Goal: Transaction & Acquisition: Book appointment/travel/reservation

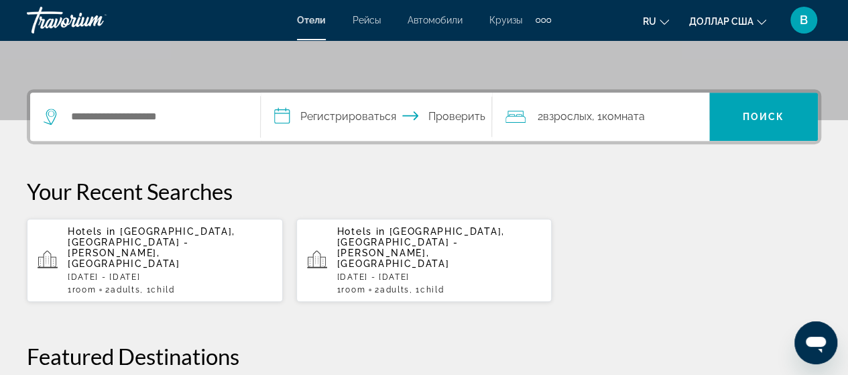
scroll to position [283, 0]
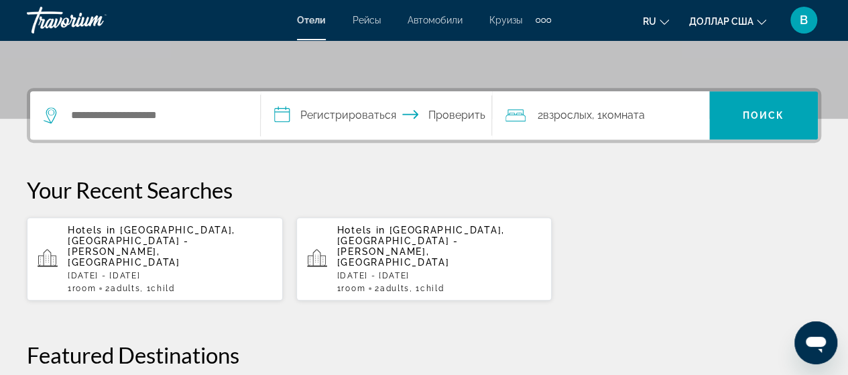
click at [113, 271] on p "[DATE] - [DATE]" at bounding box center [170, 275] width 204 height 9
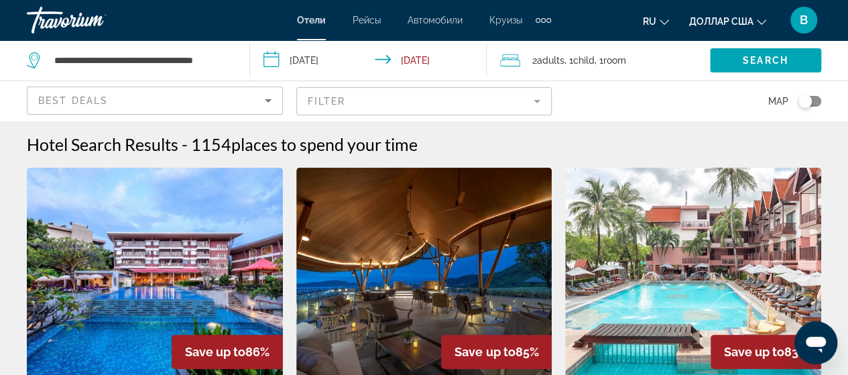
click at [650, 20] on font "ru" at bounding box center [649, 21] width 13 height 11
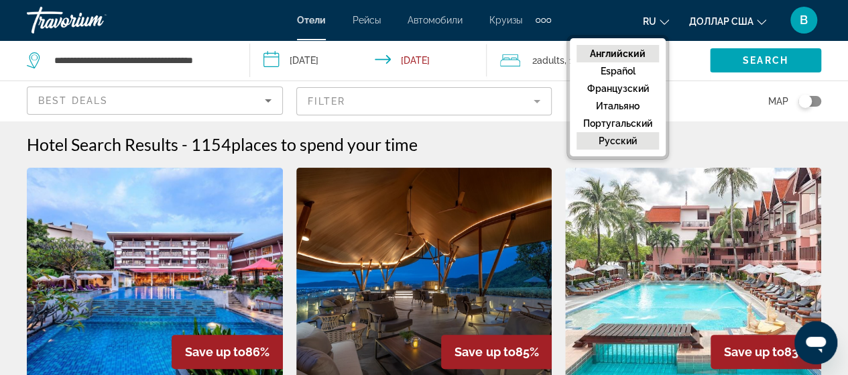
click at [613, 141] on font "русский" at bounding box center [617, 140] width 38 height 11
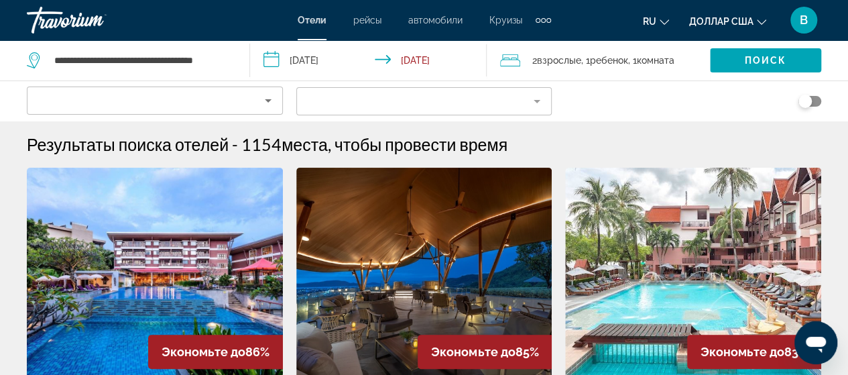
click at [277, 54] on input "**********" at bounding box center [371, 62] width 242 height 44
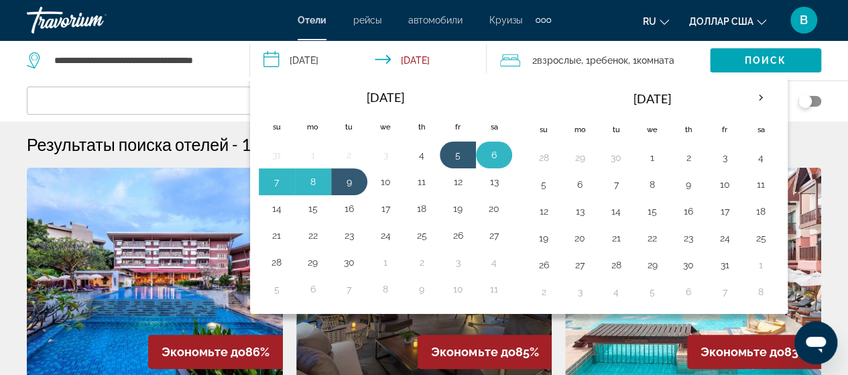
click at [485, 150] on button "6" at bounding box center [493, 154] width 21 height 19
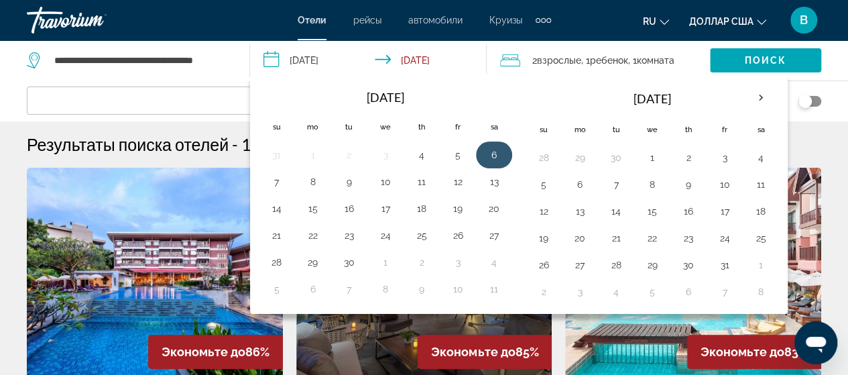
click at [485, 150] on button "6" at bounding box center [493, 154] width 21 height 19
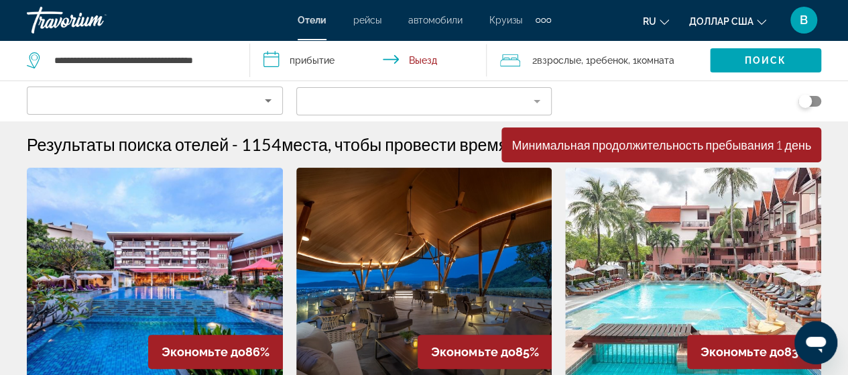
click at [292, 57] on input "**********" at bounding box center [371, 62] width 242 height 44
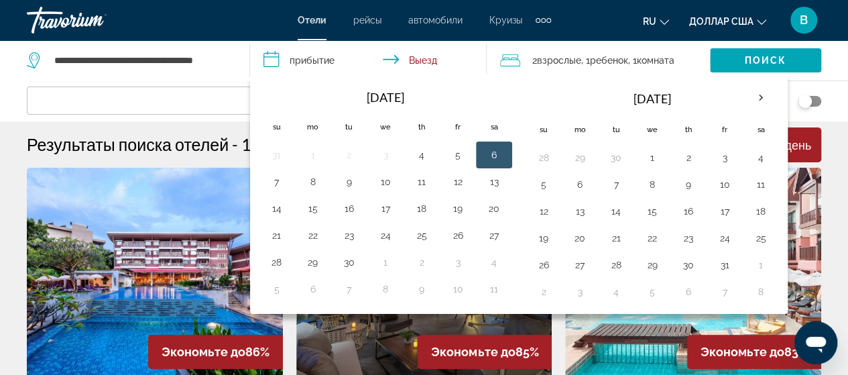
click at [497, 152] on button "6" at bounding box center [493, 154] width 21 height 19
click at [348, 185] on button "9" at bounding box center [348, 181] width 21 height 19
type input "**********"
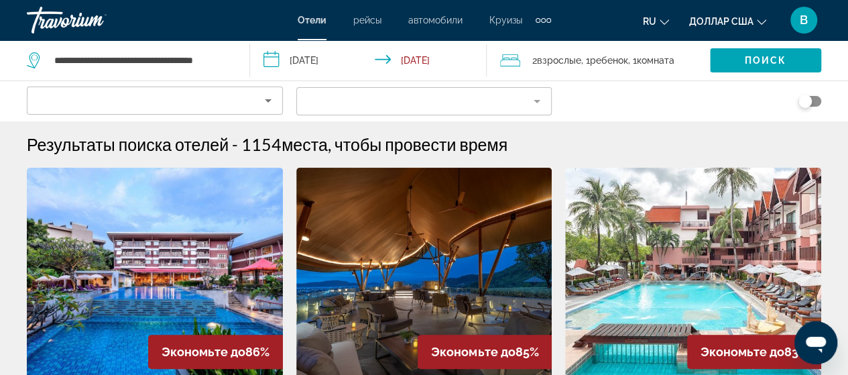
click at [567, 55] on span "Взрослые" at bounding box center [559, 60] width 44 height 11
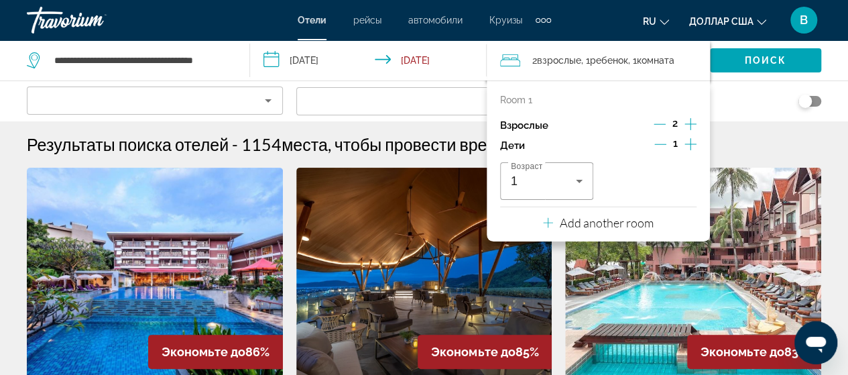
click at [748, 98] on div "Search widget" at bounding box center [693, 101] width 256 height 40
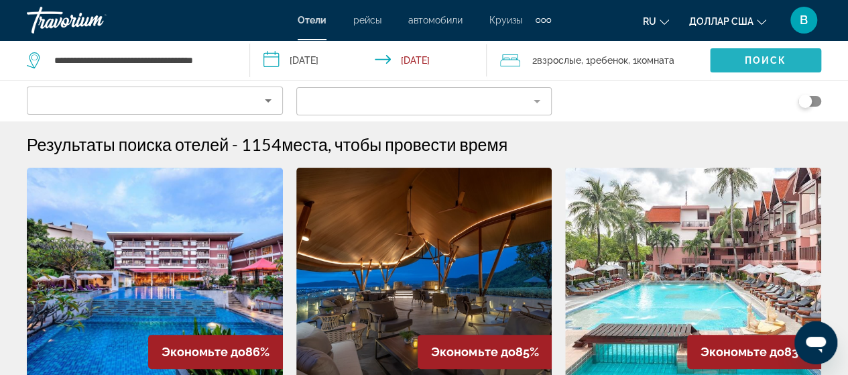
click at [752, 67] on span "Search widget" at bounding box center [765, 60] width 111 height 32
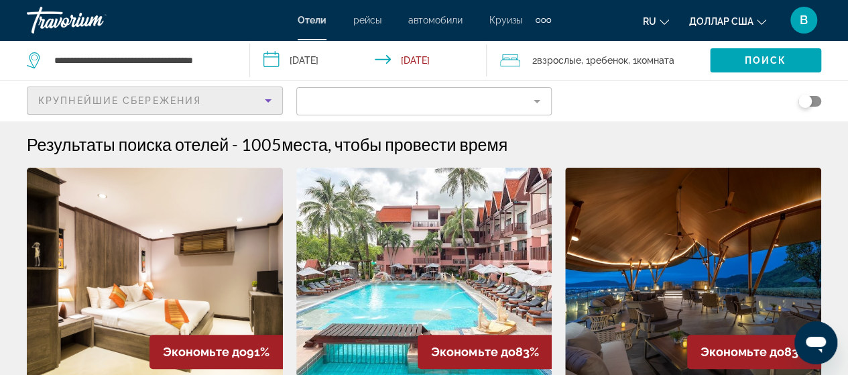
click at [263, 99] on icon "Sort by" at bounding box center [268, 100] width 16 height 16
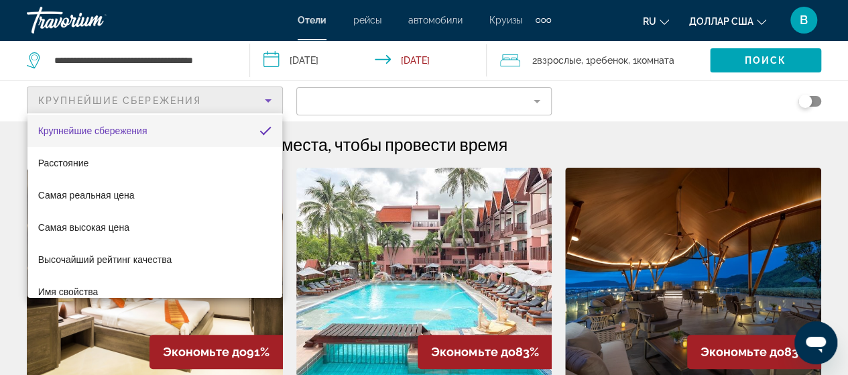
scroll to position [51, 0]
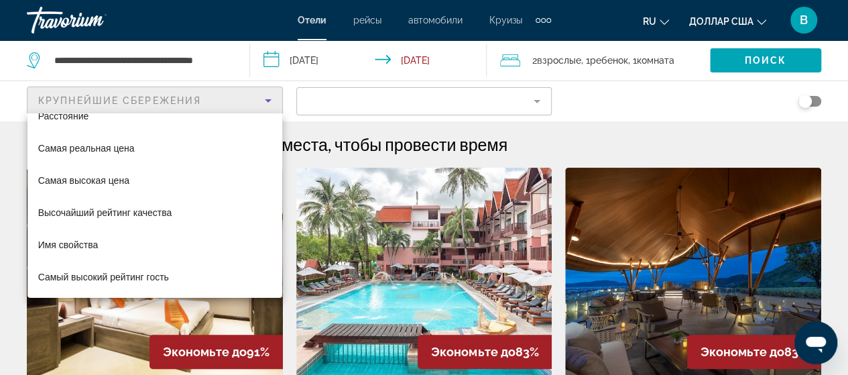
click at [366, 88] on div at bounding box center [424, 187] width 848 height 375
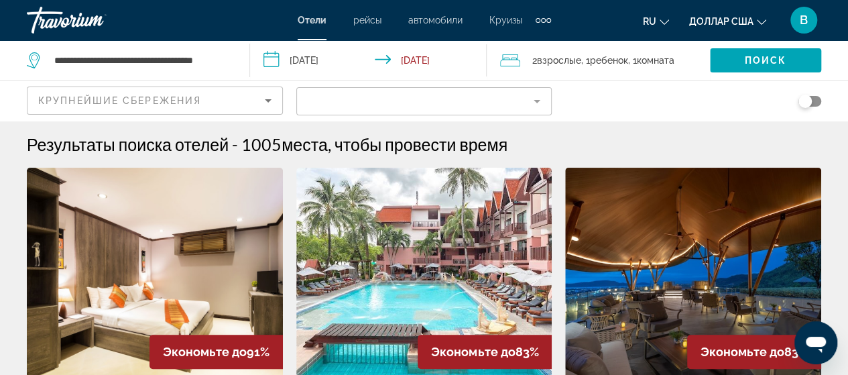
click at [366, 97] on mat-form-field "Filter" at bounding box center [424, 101] width 256 height 28
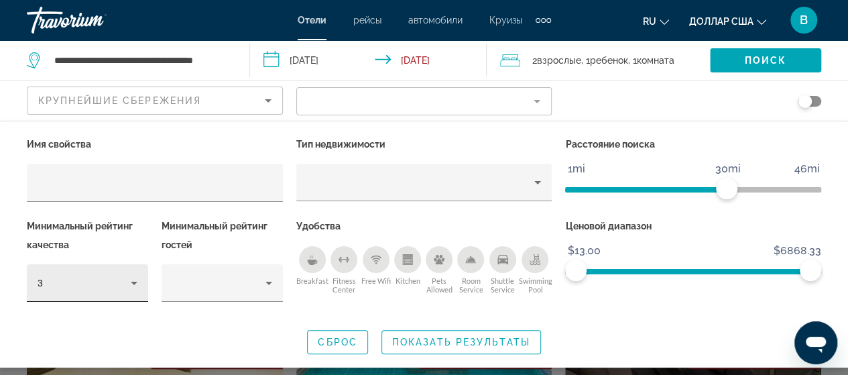
click at [127, 297] on div "3" at bounding box center [88, 283] width 100 height 38
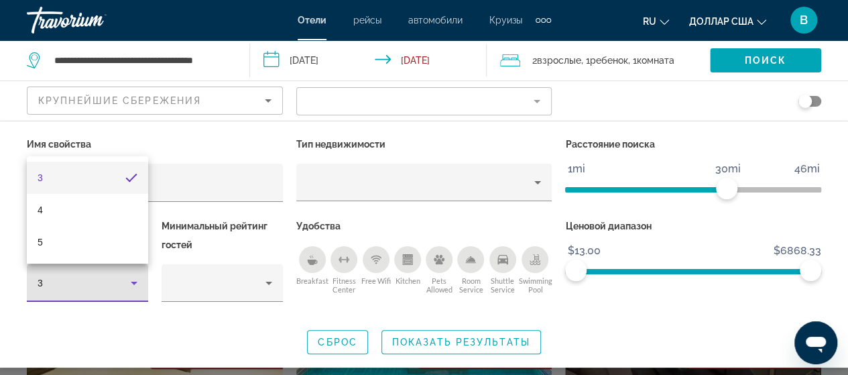
click at [122, 345] on div at bounding box center [424, 187] width 848 height 375
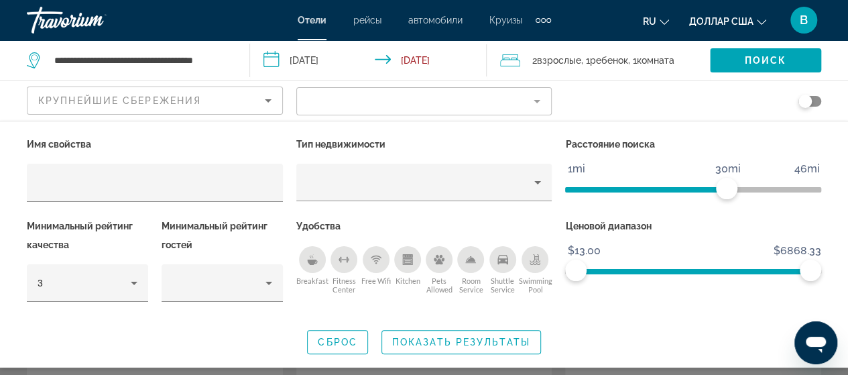
scroll to position [0, 0]
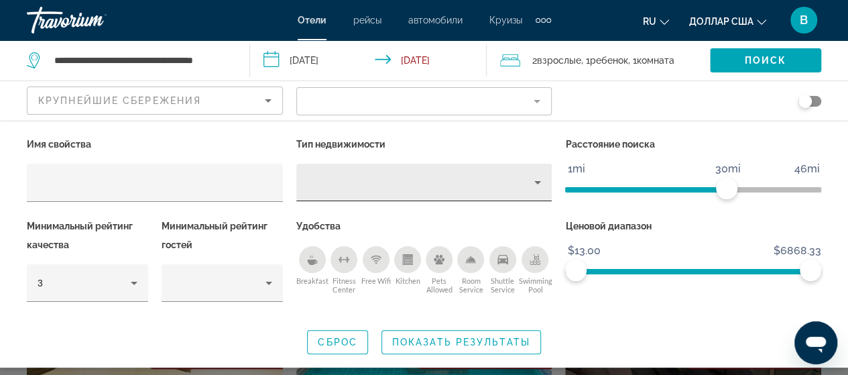
click at [377, 191] on div "Hotel Filters" at bounding box center [424, 183] width 235 height 38
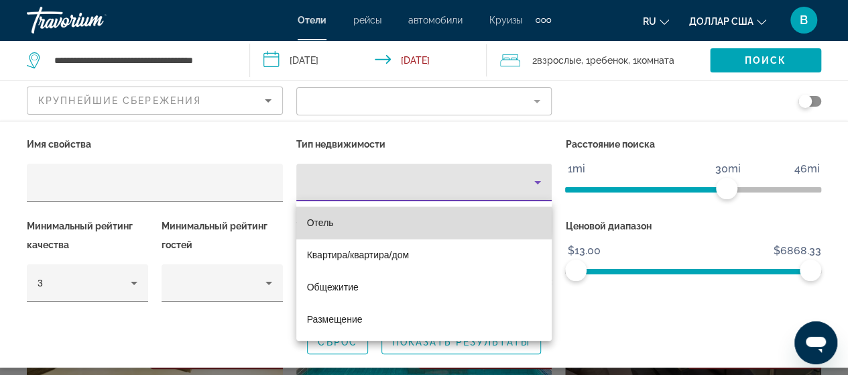
click at [370, 223] on mat-option "Отель" at bounding box center [424, 222] width 256 height 32
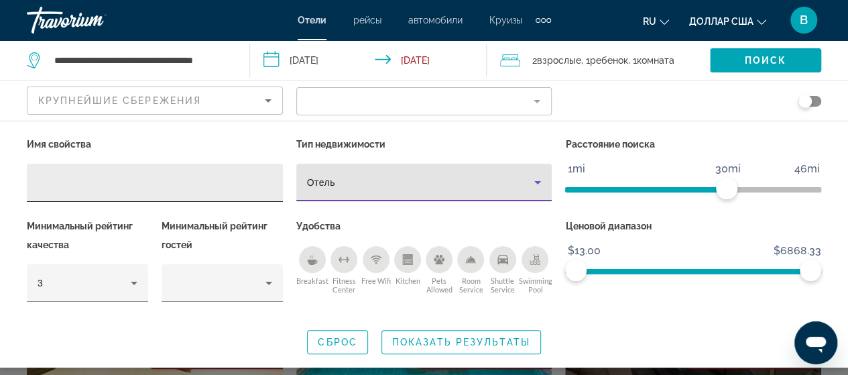
click at [263, 190] on input "Hotel Filters" at bounding box center [155, 183] width 235 height 16
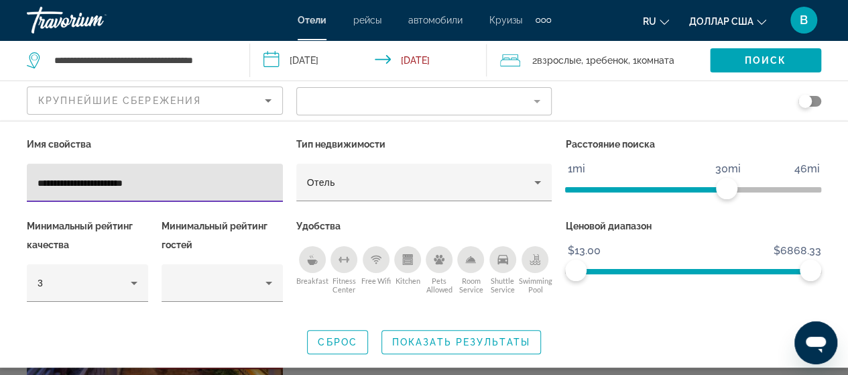
type input "**********"
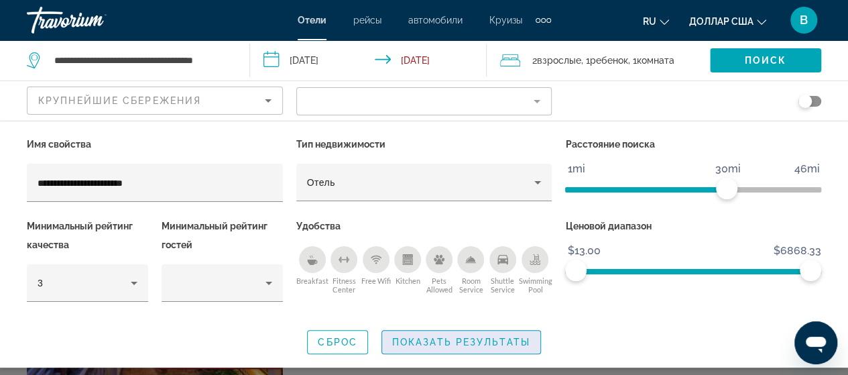
click at [489, 338] on span "Показать результаты" at bounding box center [461, 341] width 138 height 11
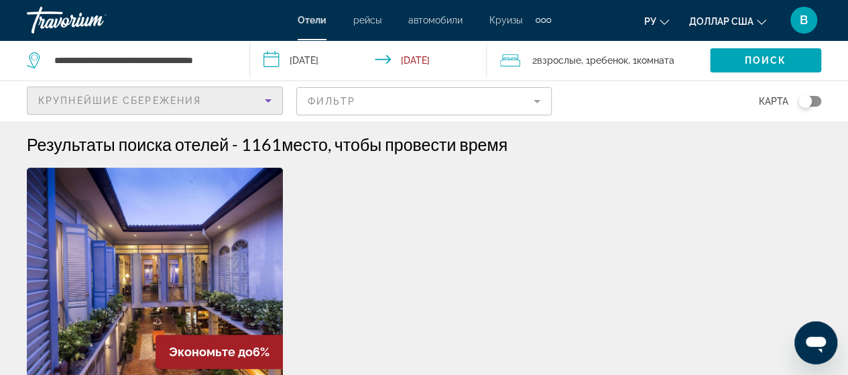
click at [263, 93] on icon "Сортировать по" at bounding box center [268, 100] width 16 height 16
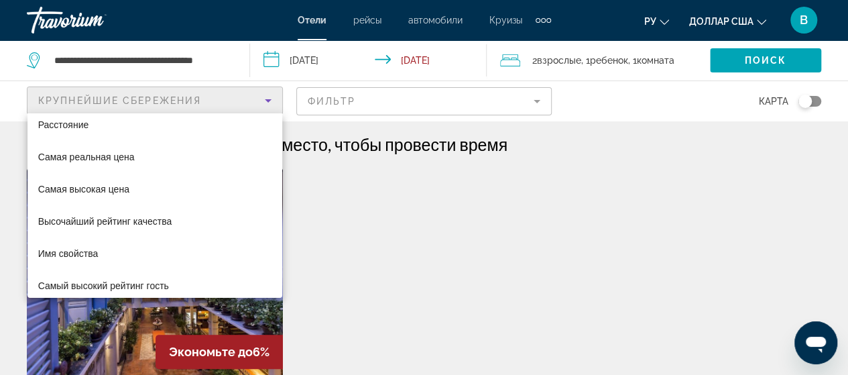
scroll to position [51, 0]
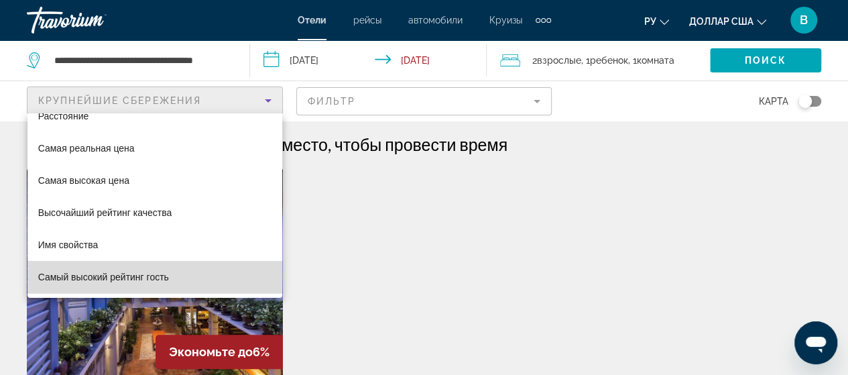
click at [158, 275] on font "Самый высокий рейтинг гость" at bounding box center [103, 276] width 131 height 11
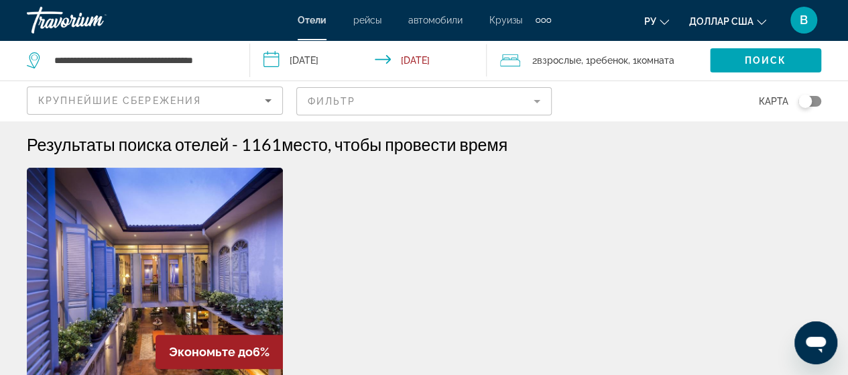
click at [432, 97] on mat-form-field "Фильтр" at bounding box center [424, 101] width 256 height 28
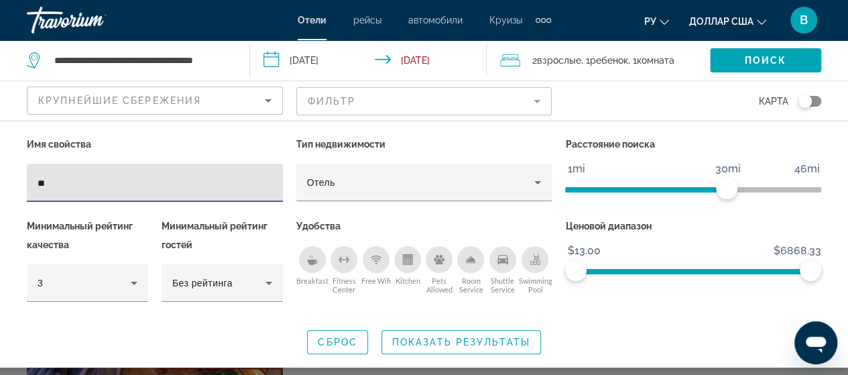
type input "*"
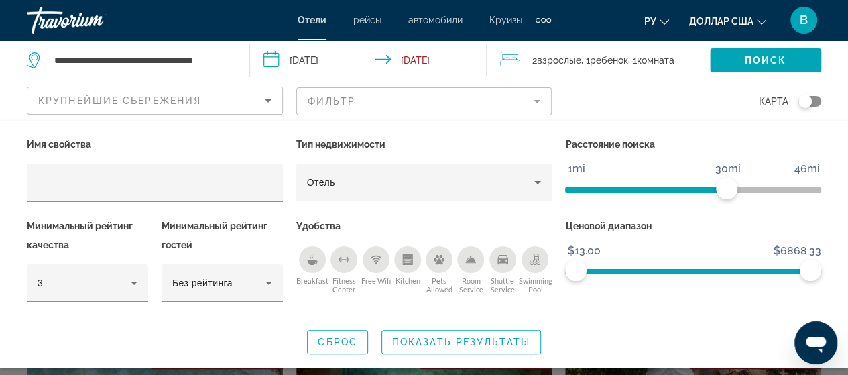
click at [237, 143] on p "Имя свойства" at bounding box center [155, 144] width 256 height 19
click at [412, 336] on span "Показать результаты" at bounding box center [461, 341] width 138 height 11
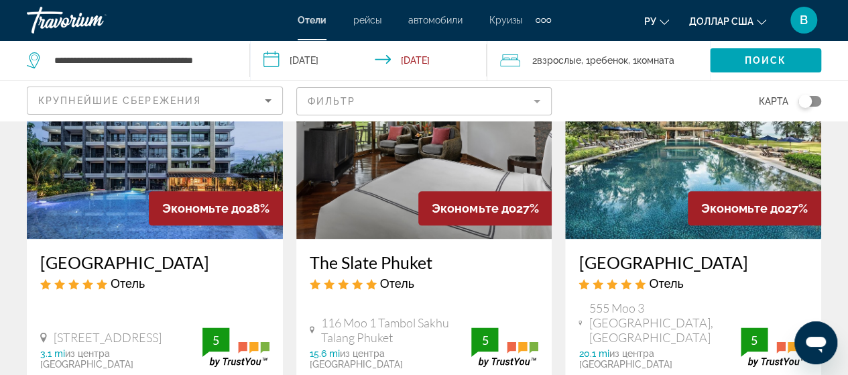
scroll to position [693, 0]
